Goal: Check status: Check status

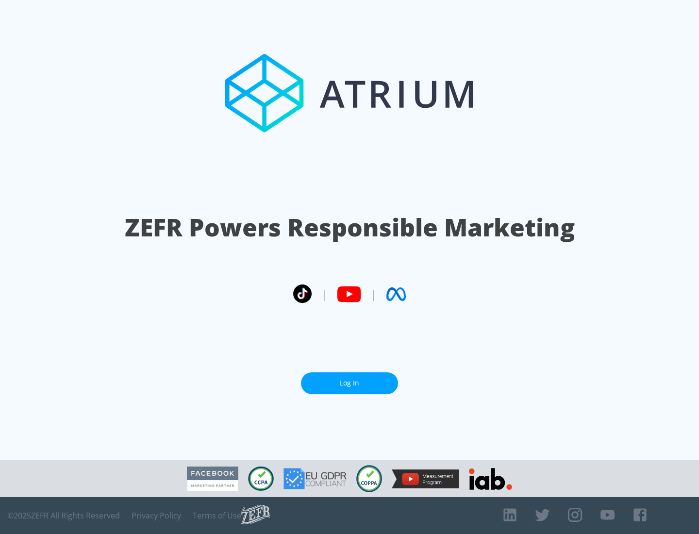
click at [349, 383] on link "Log In" at bounding box center [349, 383] width 97 height 22
